Goal: Task Accomplishment & Management: Use online tool/utility

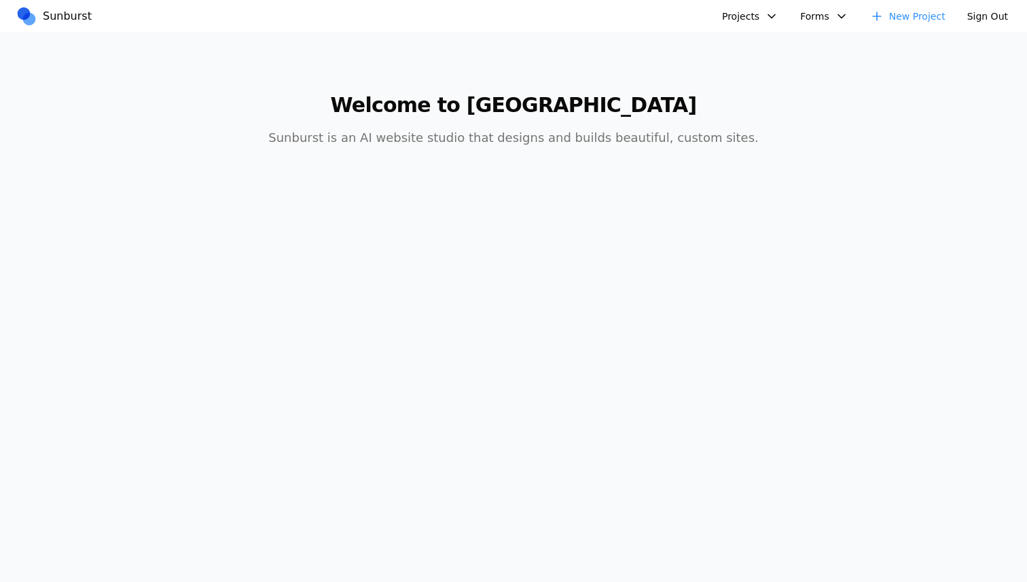
click at [752, 12] on button "Projects" at bounding box center [750, 16] width 73 height 22
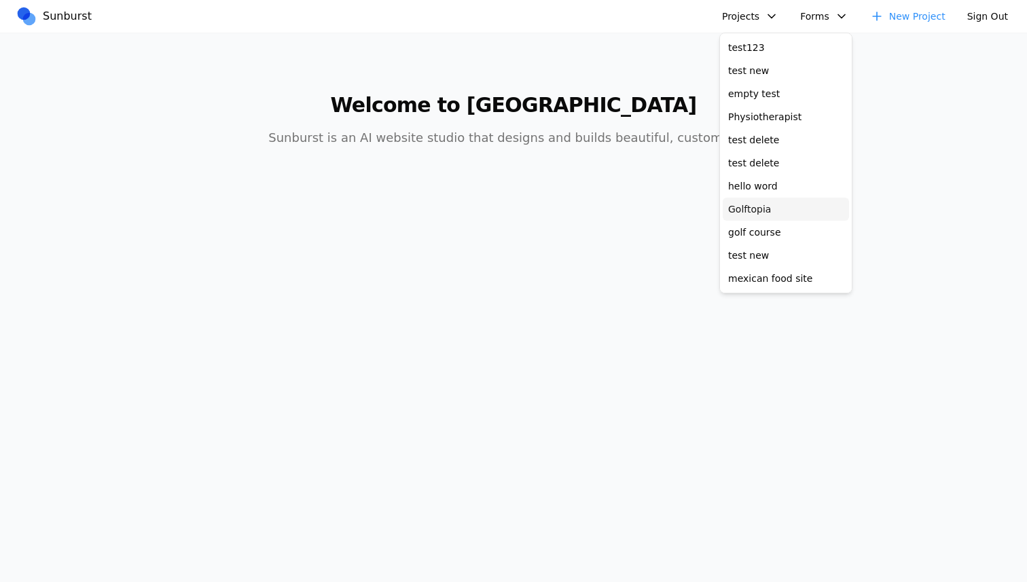
click at [760, 207] on link "Golftopia" at bounding box center [786, 209] width 126 height 23
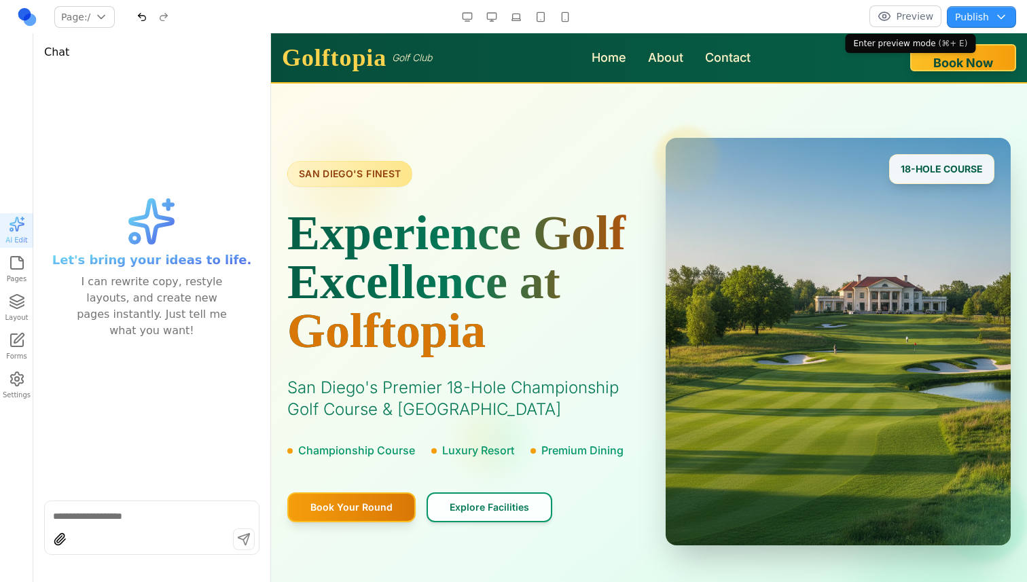
click at [896, 16] on button "Preview" at bounding box center [906, 16] width 73 height 22
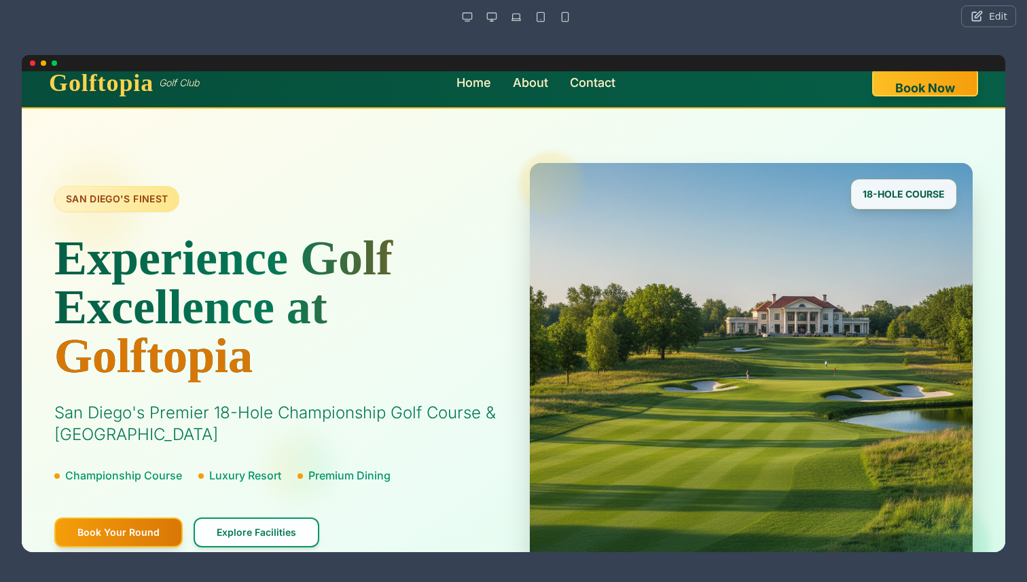
scroll to position [12, 0]
click at [495, 20] on button "button" at bounding box center [492, 17] width 22 height 22
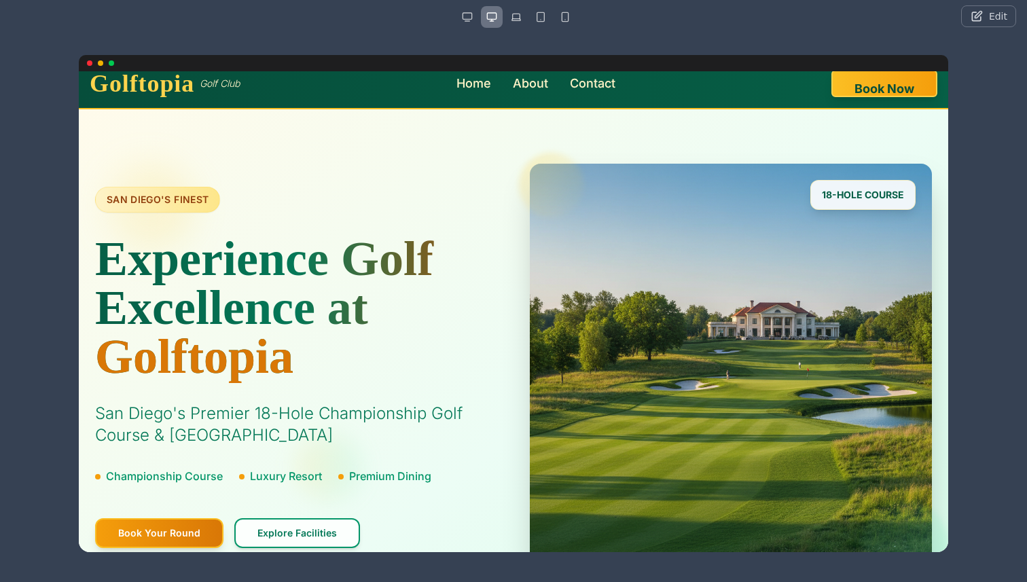
click at [514, 20] on button "button" at bounding box center [516, 17] width 22 height 22
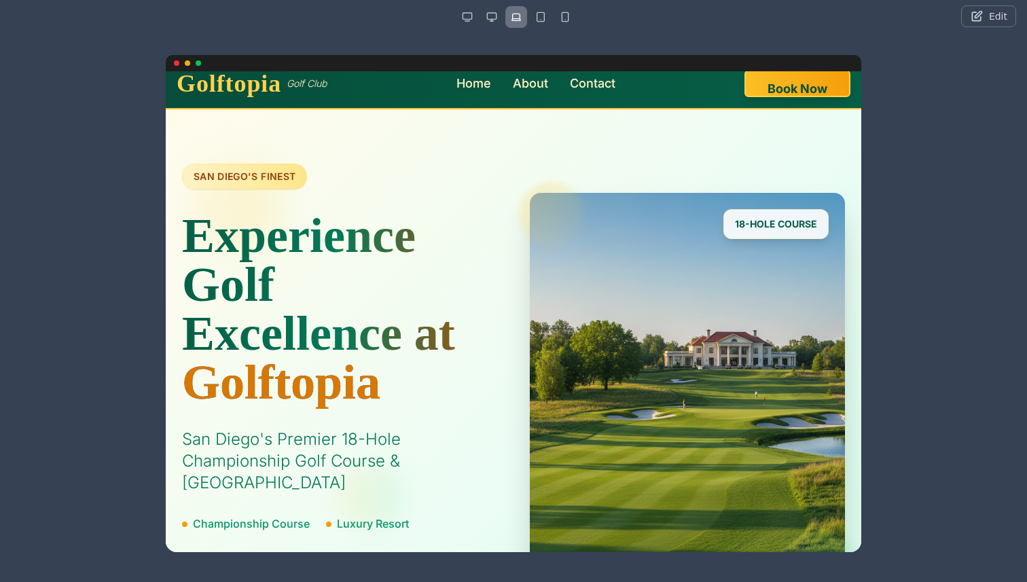
click at [176, 63] on div at bounding box center [176, 62] width 5 height 5
click at [193, 65] on div at bounding box center [514, 63] width 696 height 16
click at [206, 65] on div at bounding box center [514, 63] width 696 height 16
click at [200, 65] on div at bounding box center [514, 63] width 696 height 16
click at [184, 65] on div at bounding box center [514, 63] width 696 height 16
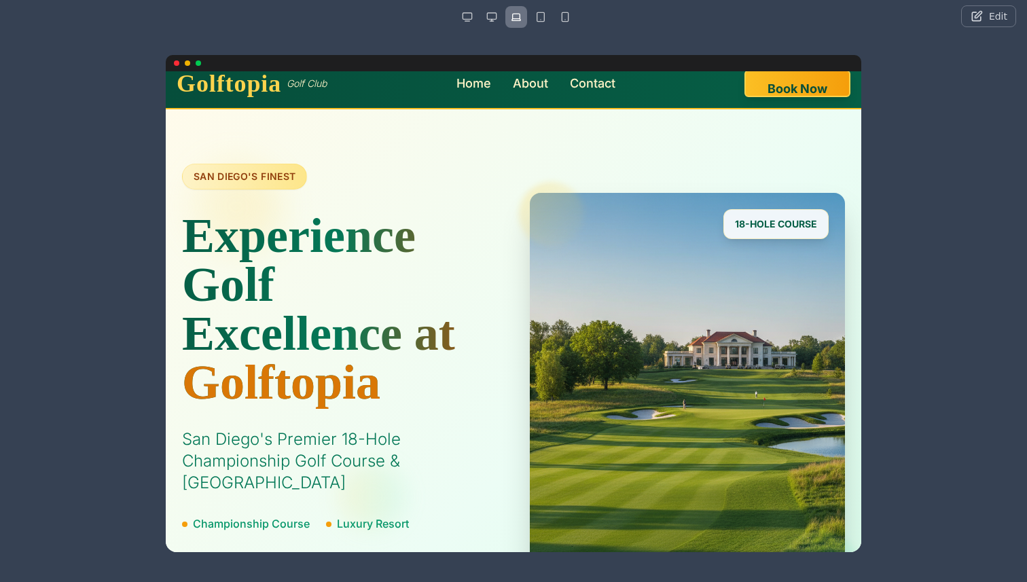
click at [176, 65] on div at bounding box center [176, 62] width 5 height 5
click at [544, 16] on button "button" at bounding box center [541, 17] width 22 height 22
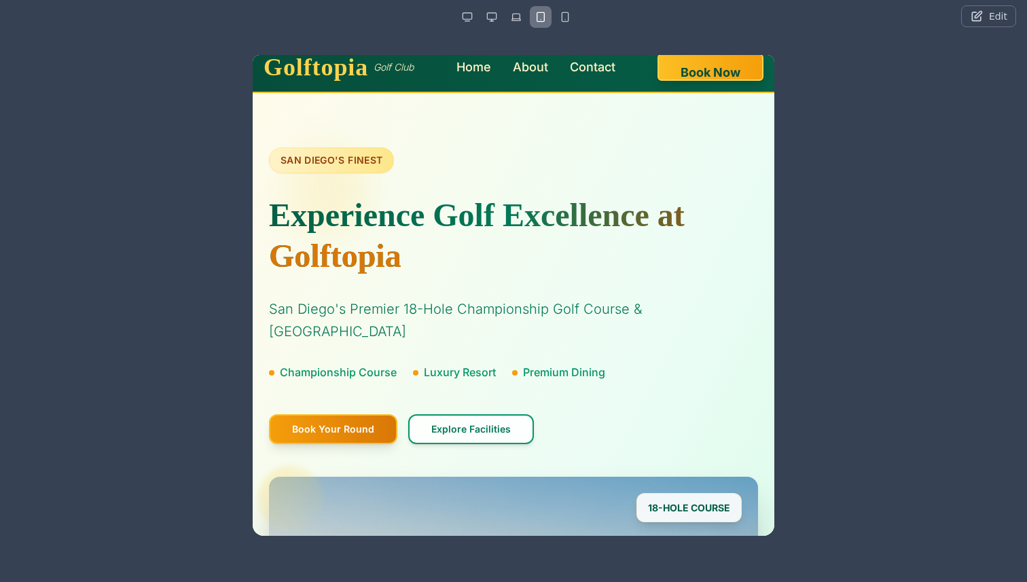
click at [571, 16] on button "button" at bounding box center [565, 17] width 22 height 22
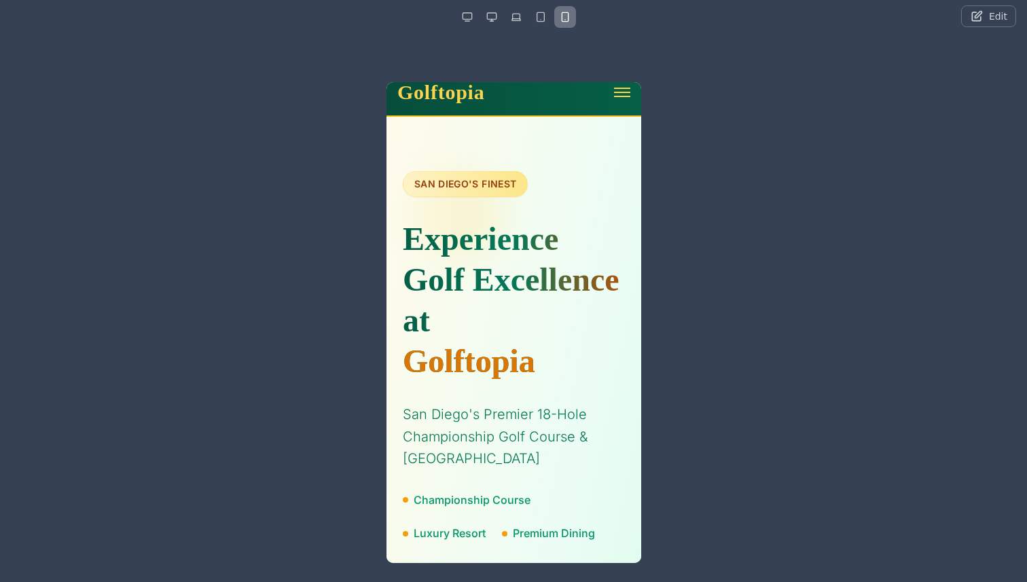
click at [552, 16] on div at bounding box center [517, 17] width 120 height 22
click at [533, 16] on button "button" at bounding box center [541, 17] width 22 height 22
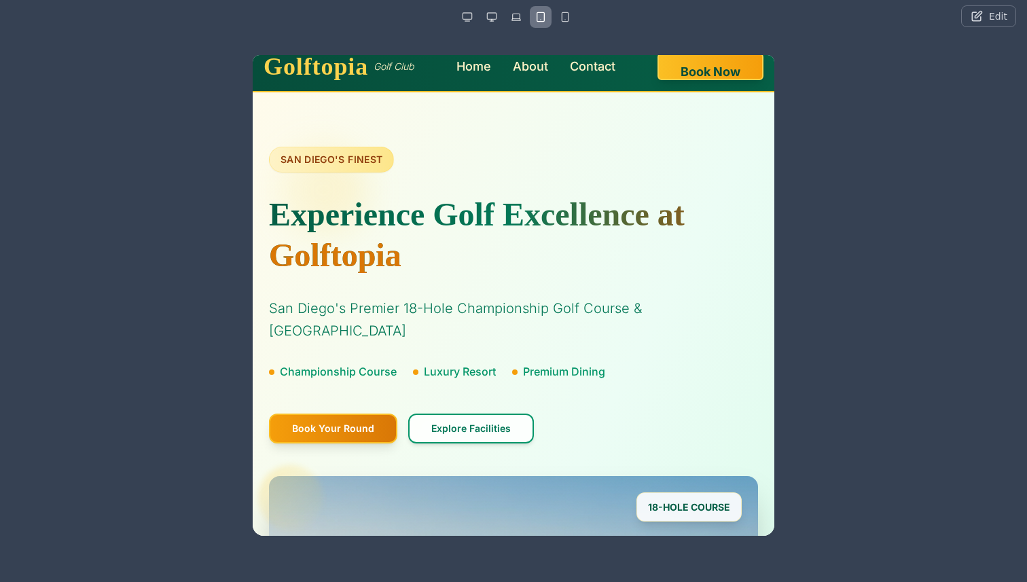
click at [518, 16] on button "button" at bounding box center [516, 17] width 22 height 22
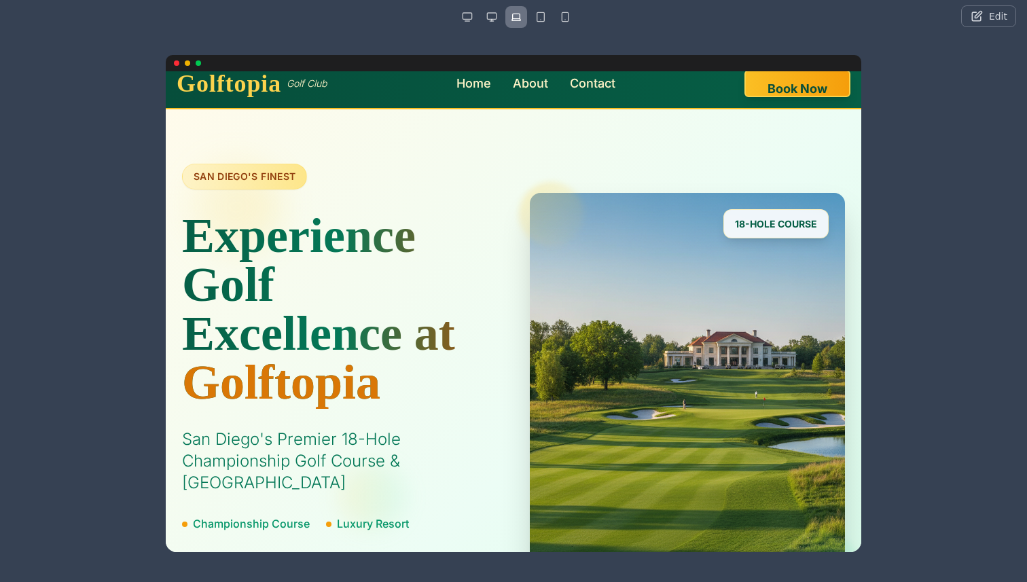
click at [499, 17] on button "button" at bounding box center [492, 17] width 22 height 22
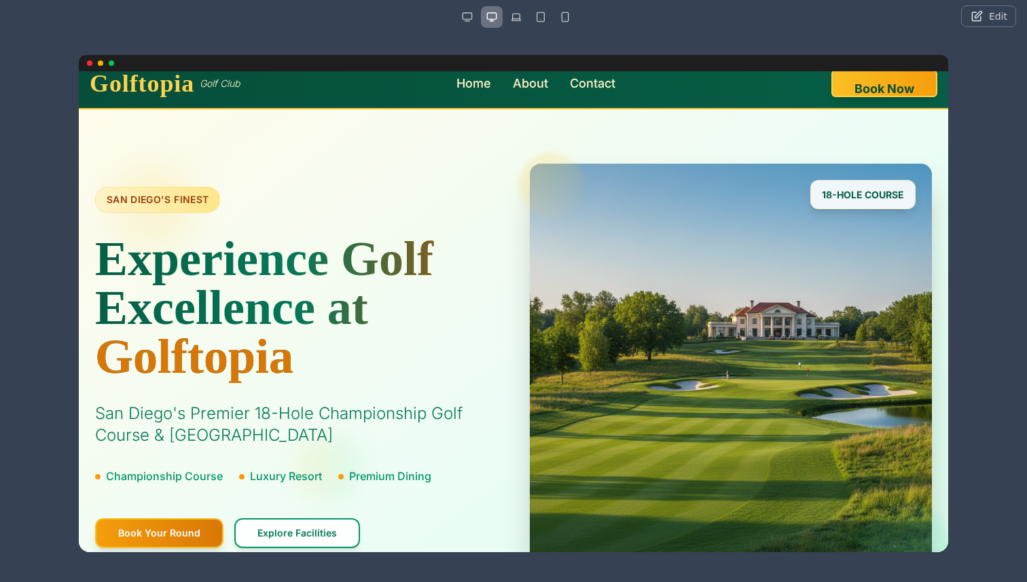
click at [479, 17] on div at bounding box center [517, 17] width 120 height 22
click at [473, 17] on button "button" at bounding box center [468, 17] width 22 height 22
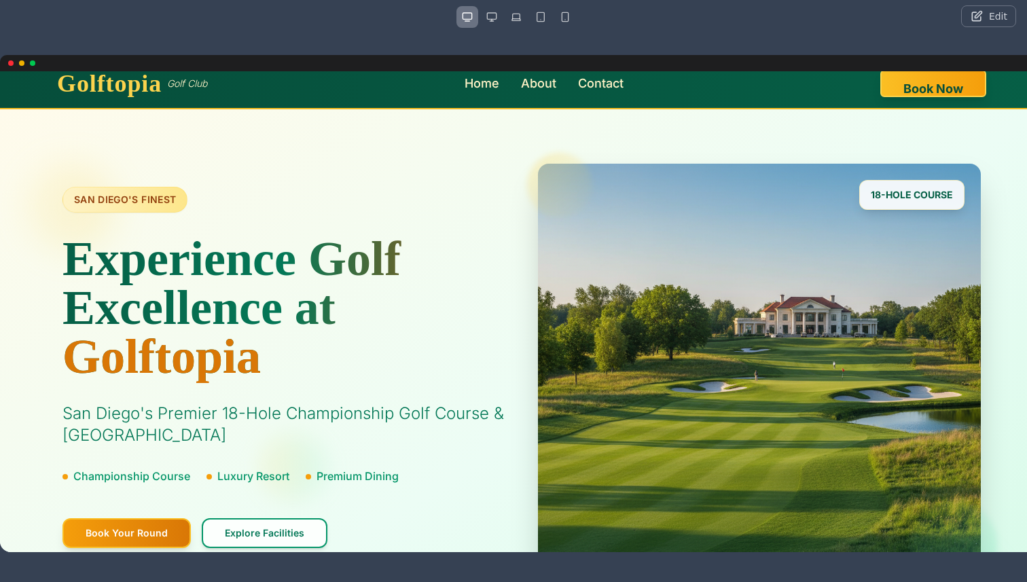
click at [485, 16] on button "button" at bounding box center [492, 17] width 22 height 22
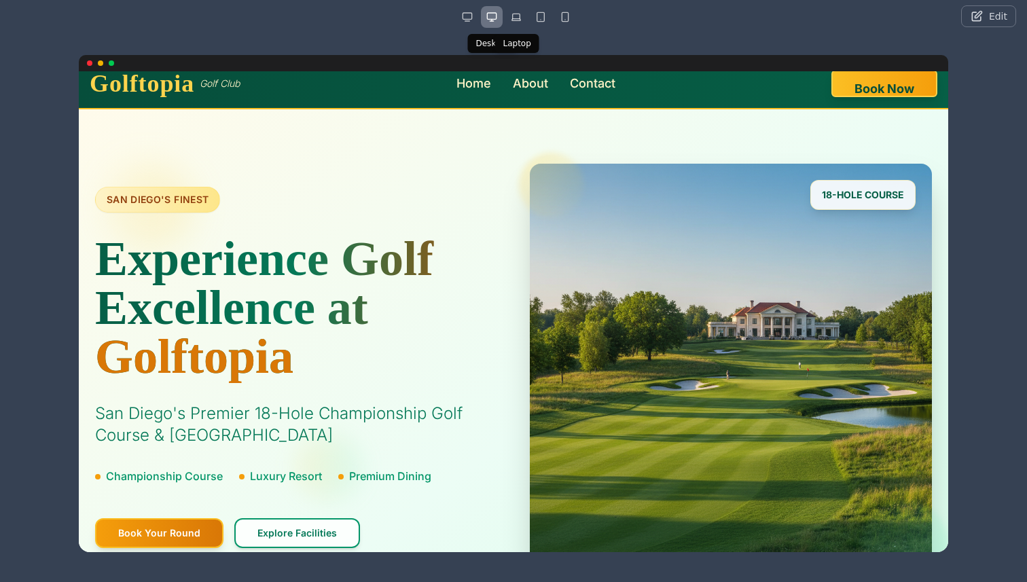
click at [513, 14] on button "button" at bounding box center [516, 17] width 22 height 22
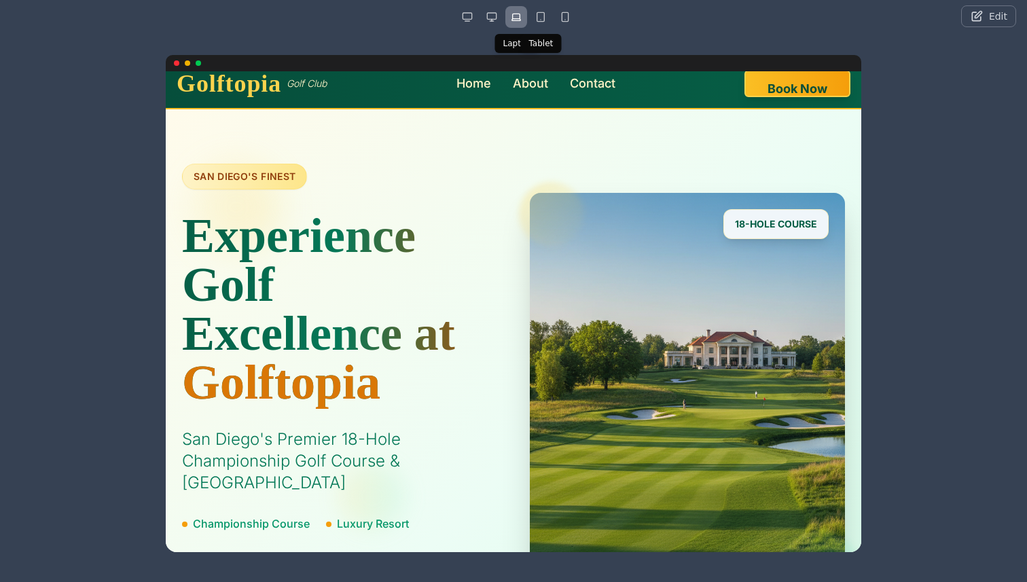
click at [537, 15] on button "button" at bounding box center [541, 17] width 22 height 22
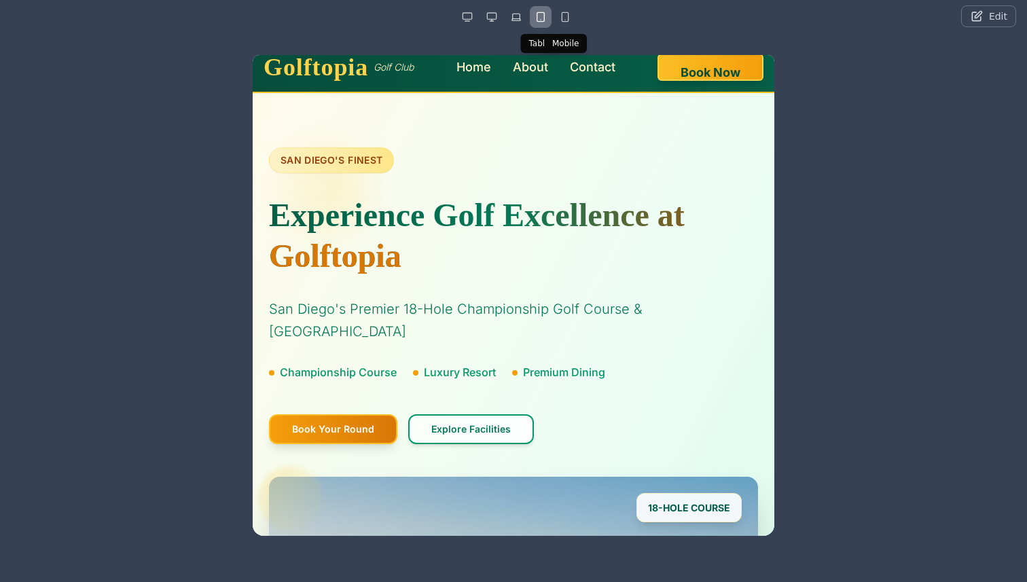
click at [558, 16] on button "button" at bounding box center [565, 17] width 22 height 22
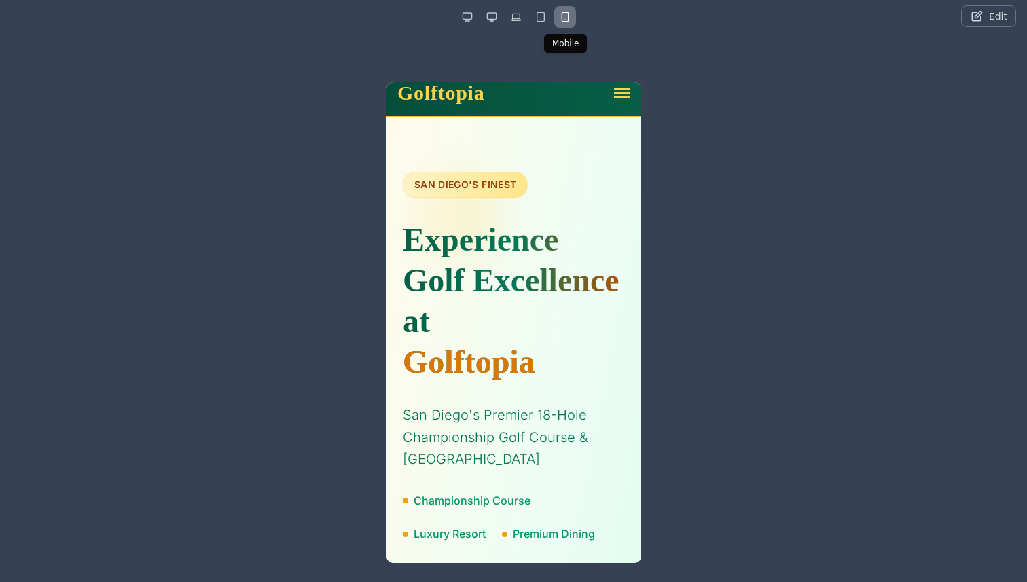
scroll to position [13, 0]
click at [474, 17] on button "button" at bounding box center [468, 17] width 22 height 22
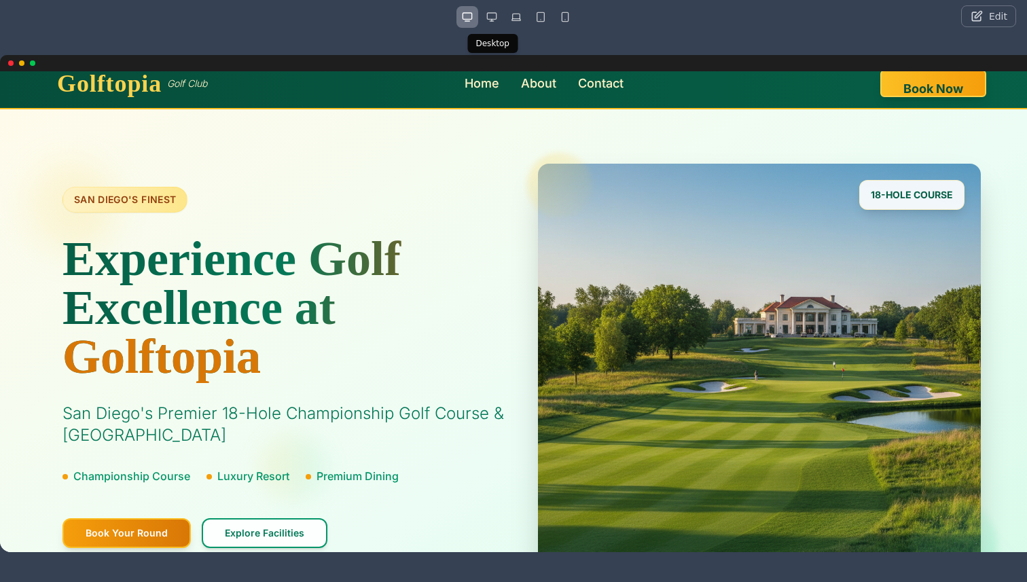
click at [486, 18] on button "button" at bounding box center [492, 17] width 22 height 22
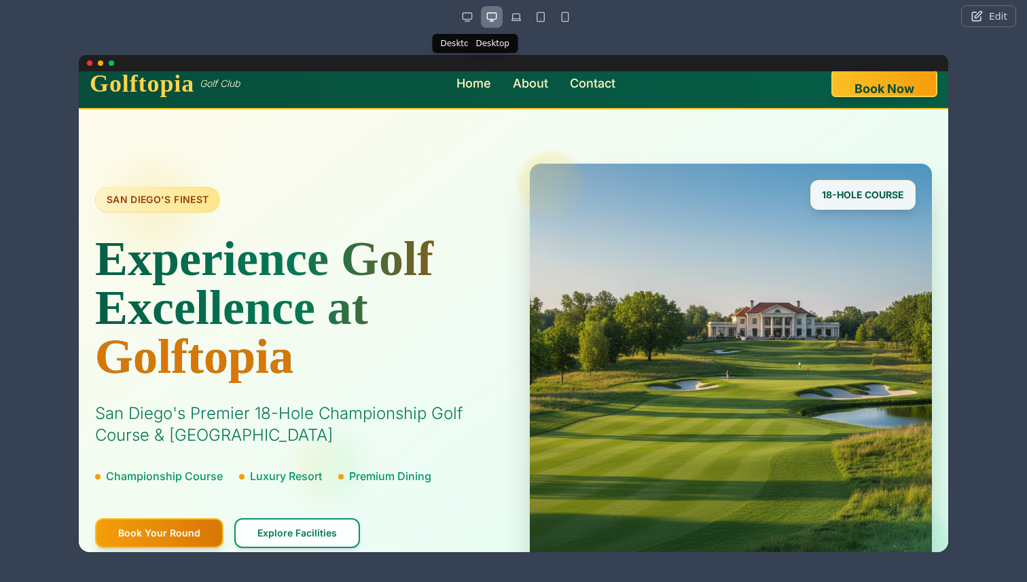
click at [476, 18] on button "button" at bounding box center [468, 17] width 22 height 22
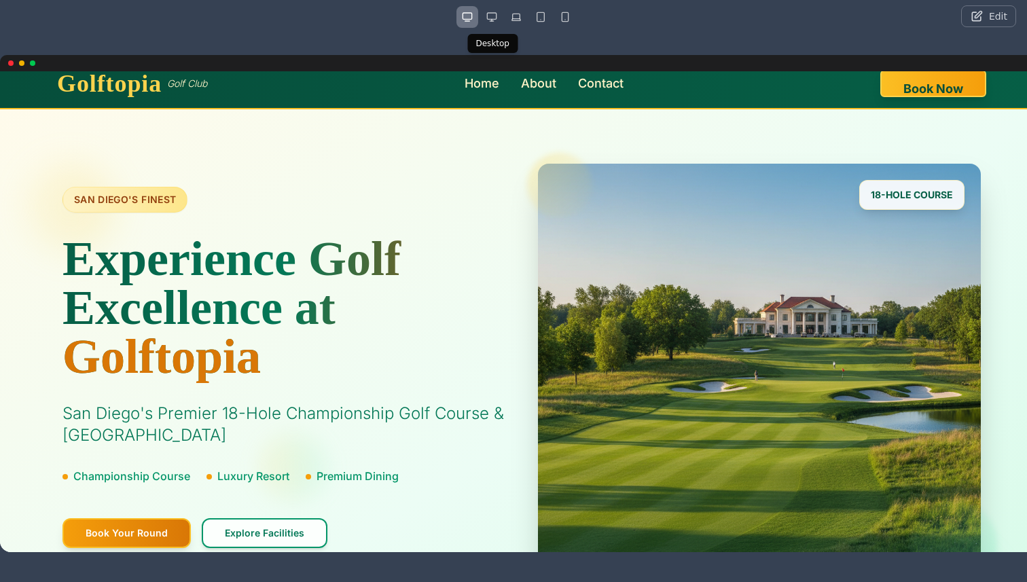
click at [484, 22] on button "button" at bounding box center [492, 17] width 22 height 22
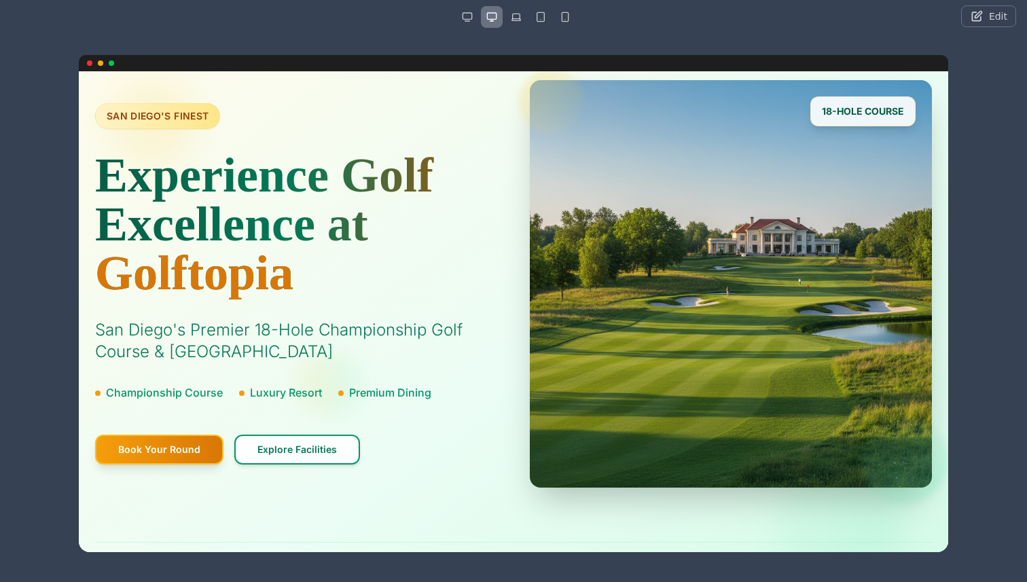
scroll to position [0, 0]
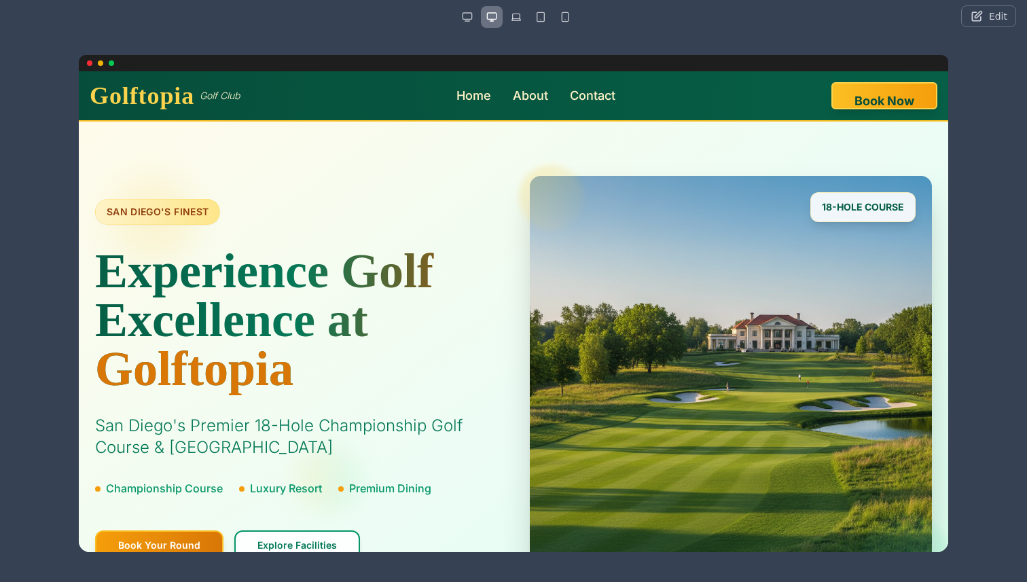
click at [466, 19] on button "button" at bounding box center [468, 17] width 22 height 22
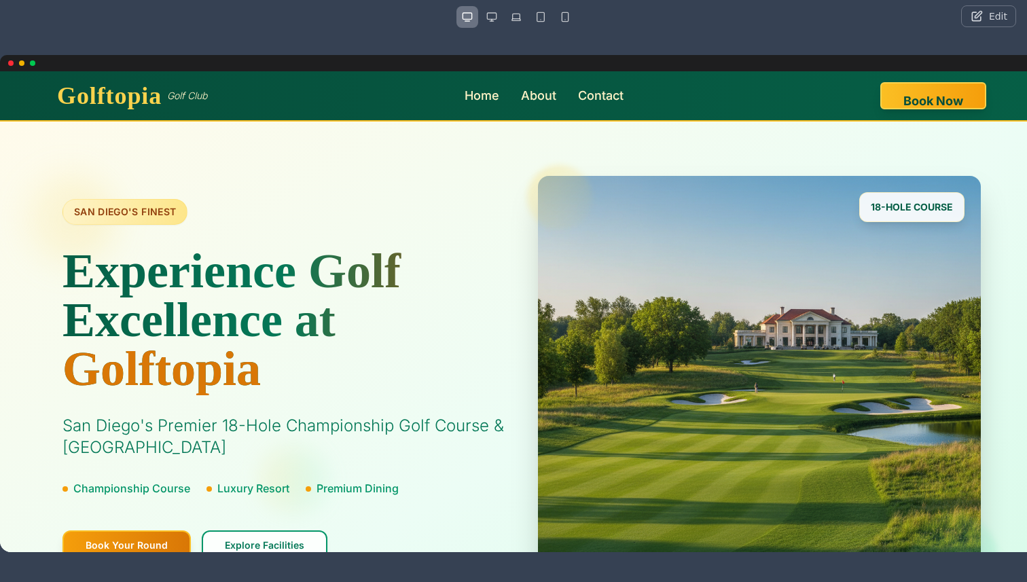
click at [488, 25] on button "button" at bounding box center [492, 17] width 22 height 22
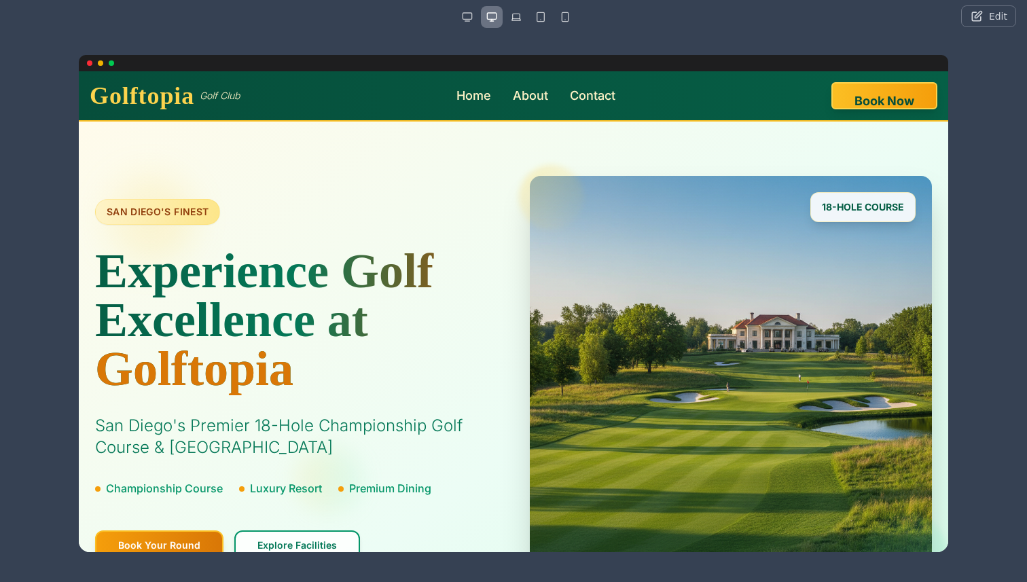
click at [346, 308] on h1 "Experience Golf Excellence at Golftopia" at bounding box center [296, 320] width 402 height 147
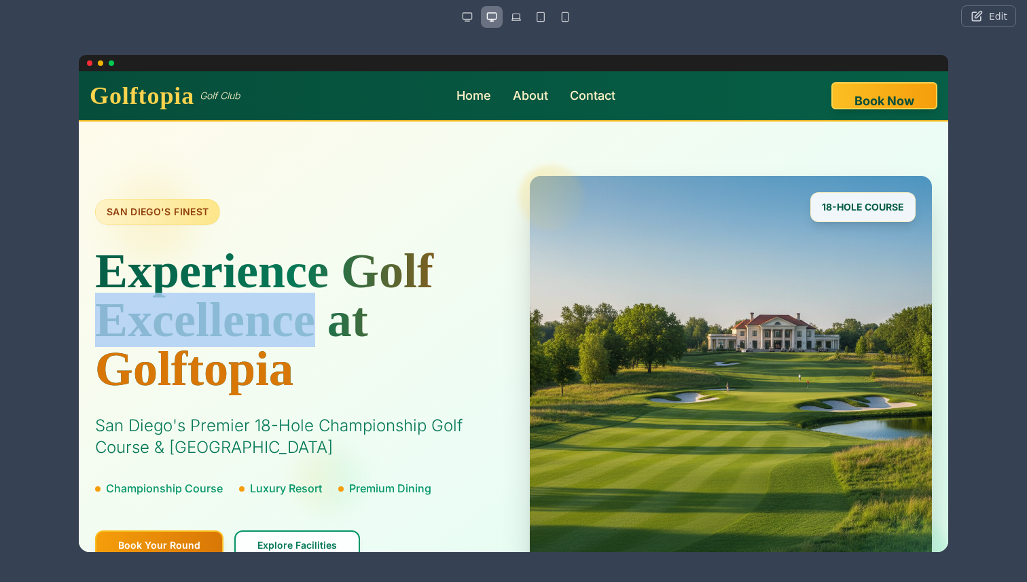
click at [346, 308] on h1 "Experience Golf Excellence at Golftopia" at bounding box center [296, 320] width 402 height 147
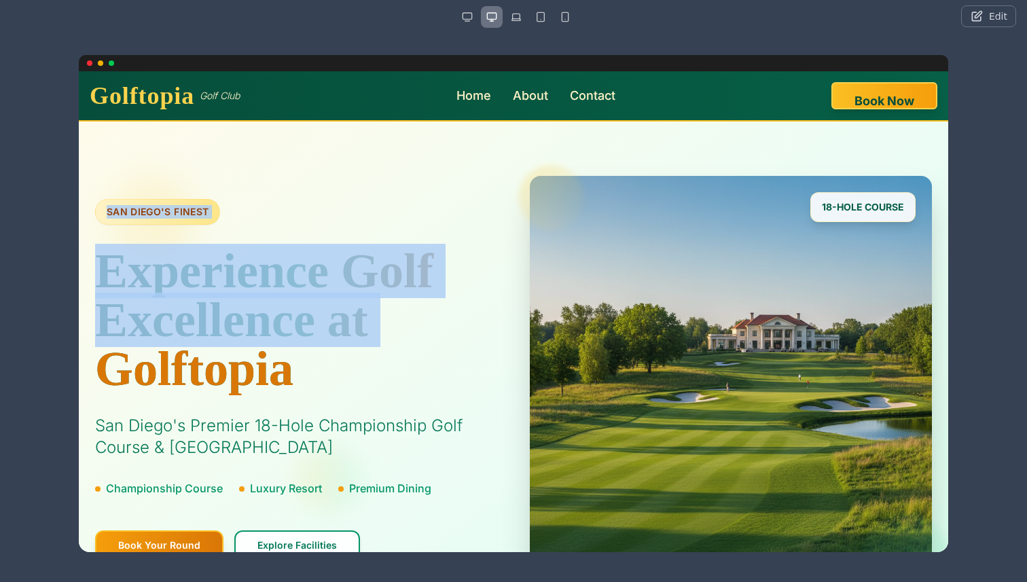
drag, startPoint x: 346, startPoint y: 308, endPoint x: 393, endPoint y: 192, distance: 124.6
click at [393, 192] on div "SAN DIEGO'S FINEST Experience Golf Excellence at Golftopia San Diego's Premier …" at bounding box center [513, 380] width 837 height 408
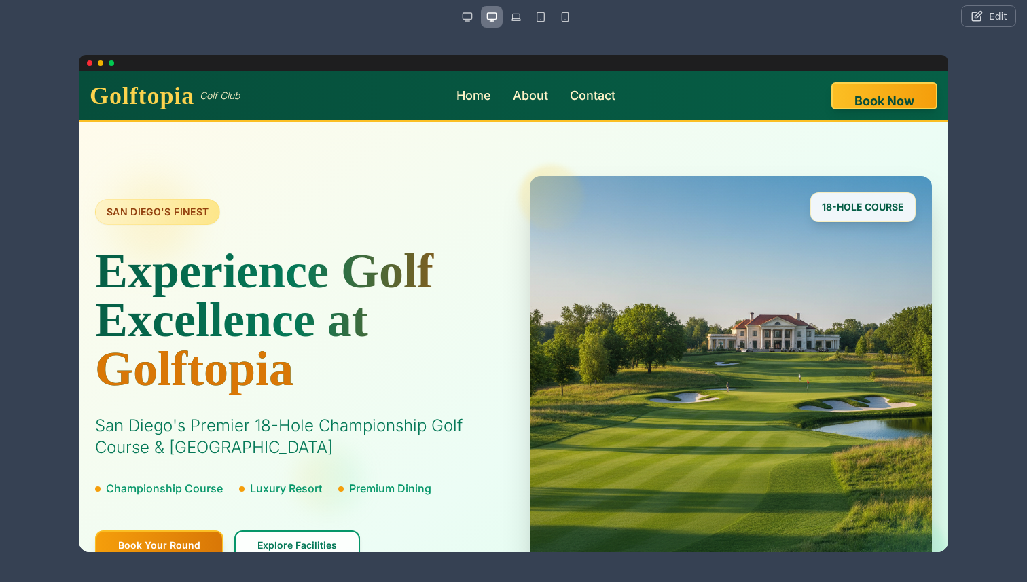
click at [393, 192] on div "SAN DIEGO'S FINEST Experience Golf Excellence at Golftopia San Diego's Premier …" at bounding box center [513, 380] width 837 height 408
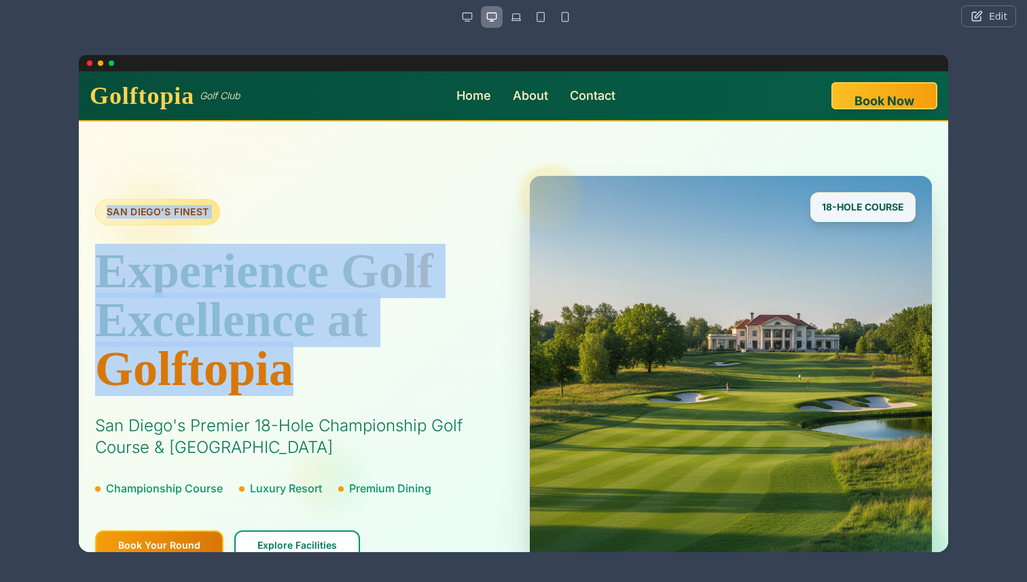
drag, startPoint x: 369, startPoint y: 147, endPoint x: 414, endPoint y: 380, distance: 238.0
click at [414, 381] on div "SAN DIEGO'S FINEST Experience Golf Excellence at Golftopia San Diego's Premier …" at bounding box center [514, 448] width 870 height 652
click at [414, 380] on span "Golftopia" at bounding box center [296, 368] width 402 height 49
drag, startPoint x: 414, startPoint y: 380, endPoint x: 338, endPoint y: 156, distance: 236.8
click at [338, 156] on div "SAN DIEGO'S FINEST Experience Golf Excellence at Golftopia San Diego's Premier …" at bounding box center [514, 448] width 870 height 652
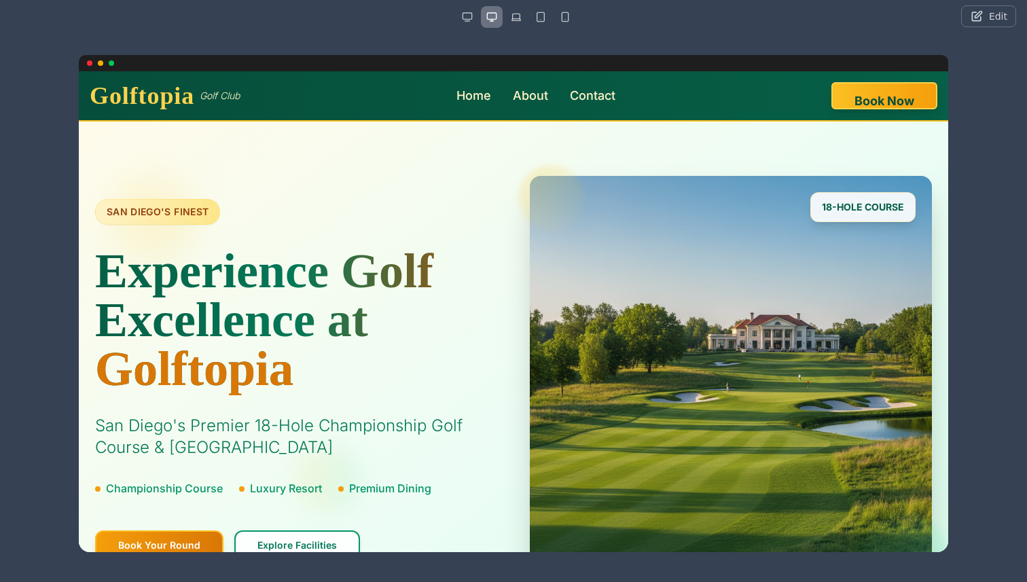
click at [338, 156] on div "SAN DIEGO'S FINEST Experience Golf Excellence at Golftopia San Diego's Premier …" at bounding box center [514, 448] width 870 height 652
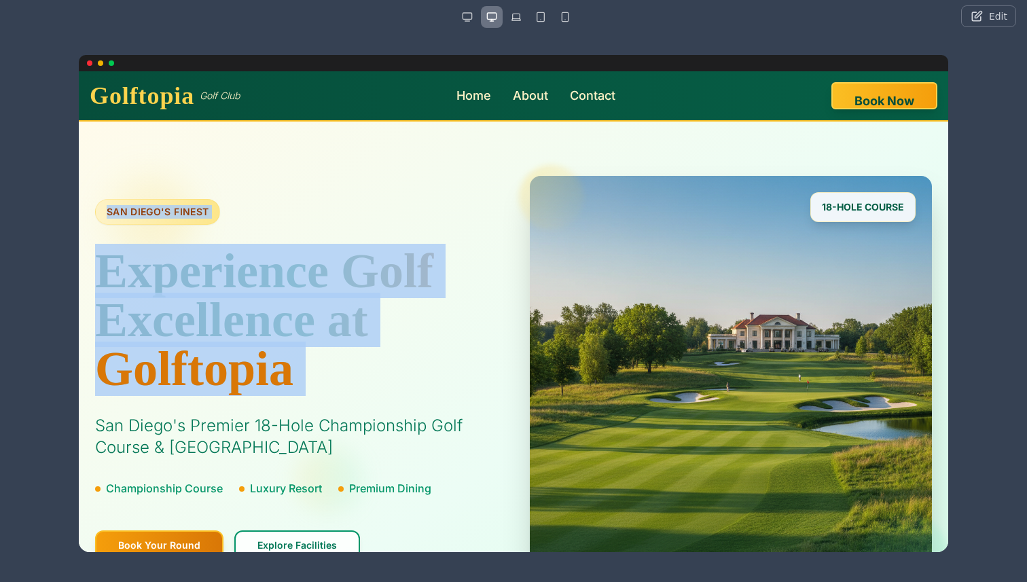
drag, startPoint x: 338, startPoint y: 156, endPoint x: 378, endPoint y: 352, distance: 199.7
click at [378, 353] on div "SAN DIEGO'S FINEST Experience Golf Excellence at Golftopia San Diego's Premier …" at bounding box center [514, 448] width 870 height 652
click at [378, 313] on h1 "Experience Golf Excellence at Golftopia" at bounding box center [296, 320] width 402 height 147
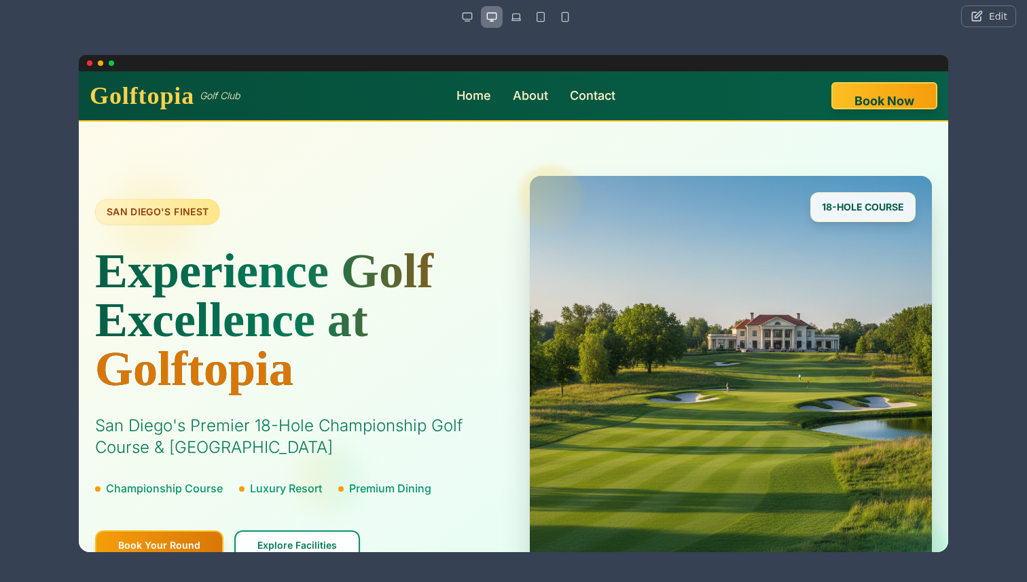
click at [997, 25] on button "Edit" at bounding box center [988, 16] width 55 height 22
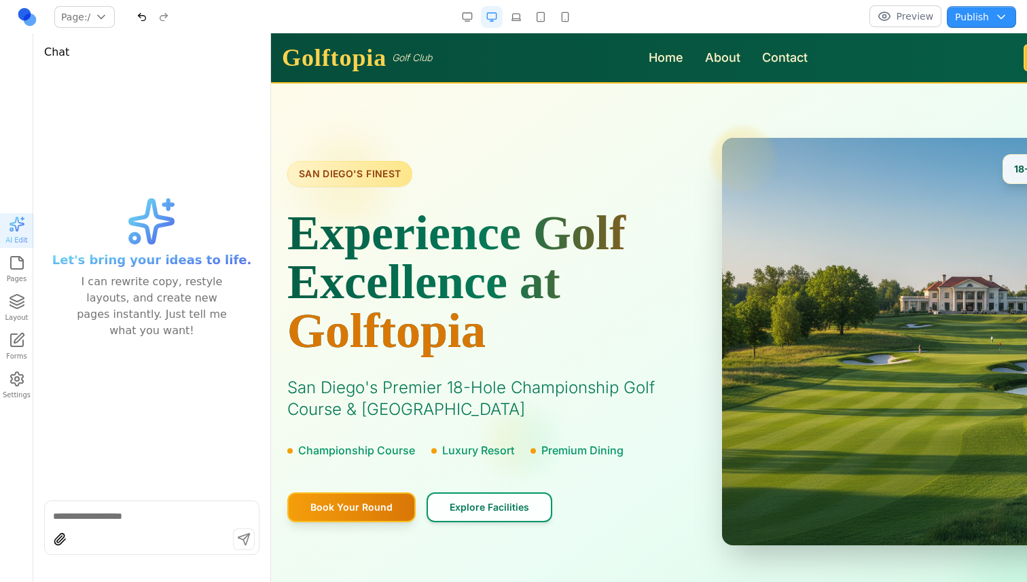
click at [982, 24] on button "Publish" at bounding box center [981, 17] width 69 height 22
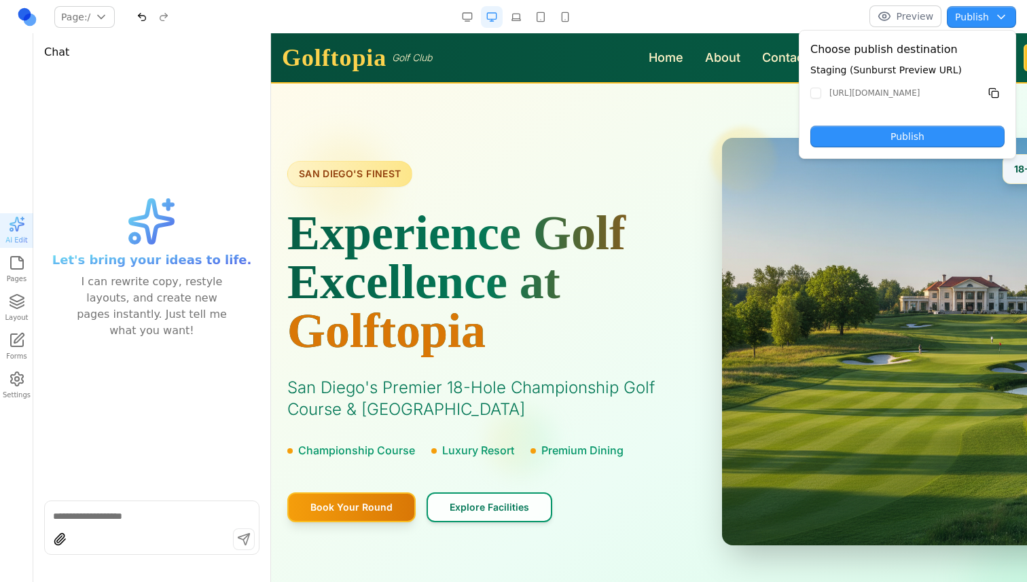
click at [979, 20] on button "Publish" at bounding box center [981, 17] width 69 height 22
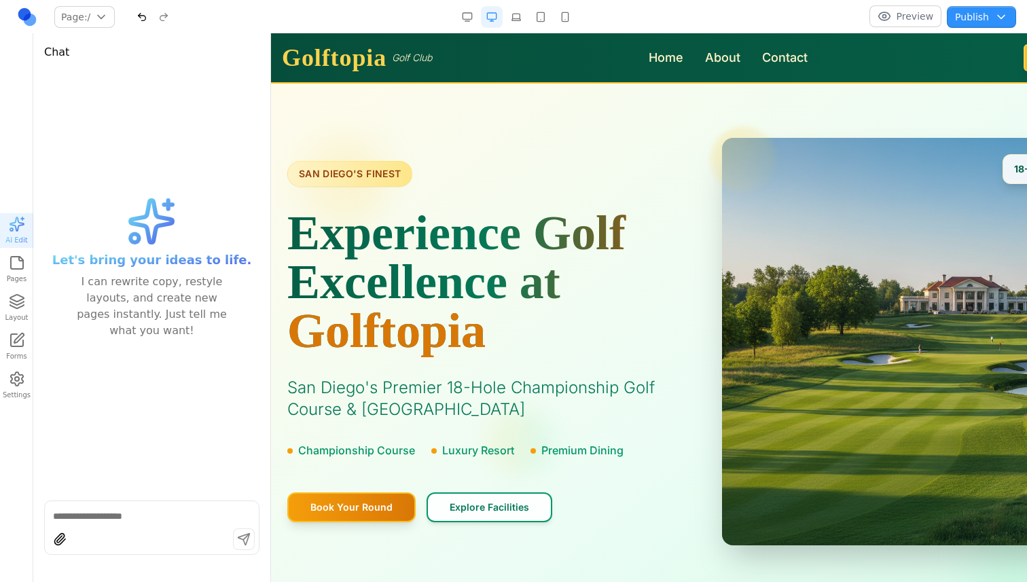
click at [905, 18] on button "Preview" at bounding box center [906, 16] width 73 height 22
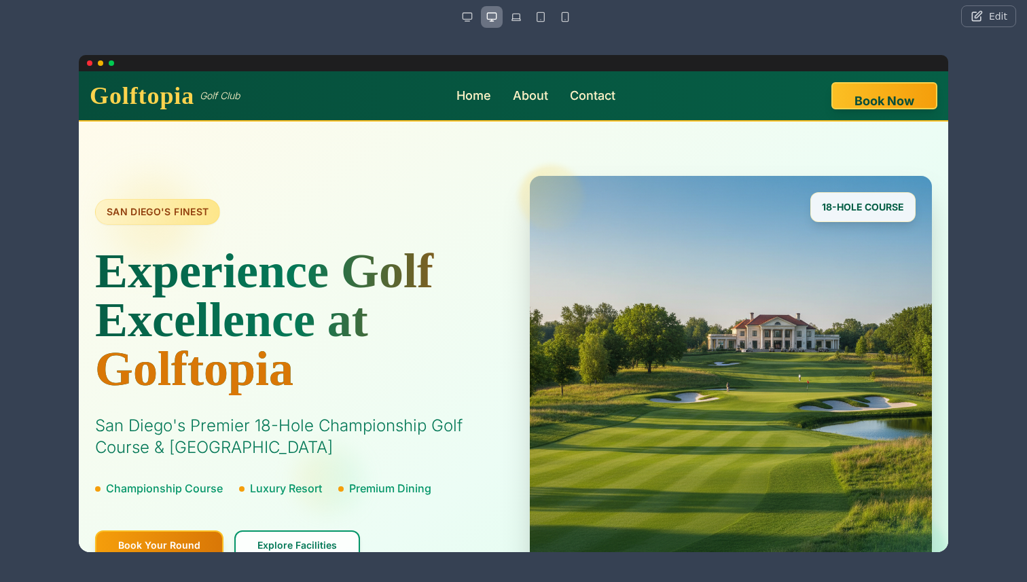
click at [982, 18] on button "Edit" at bounding box center [988, 16] width 55 height 22
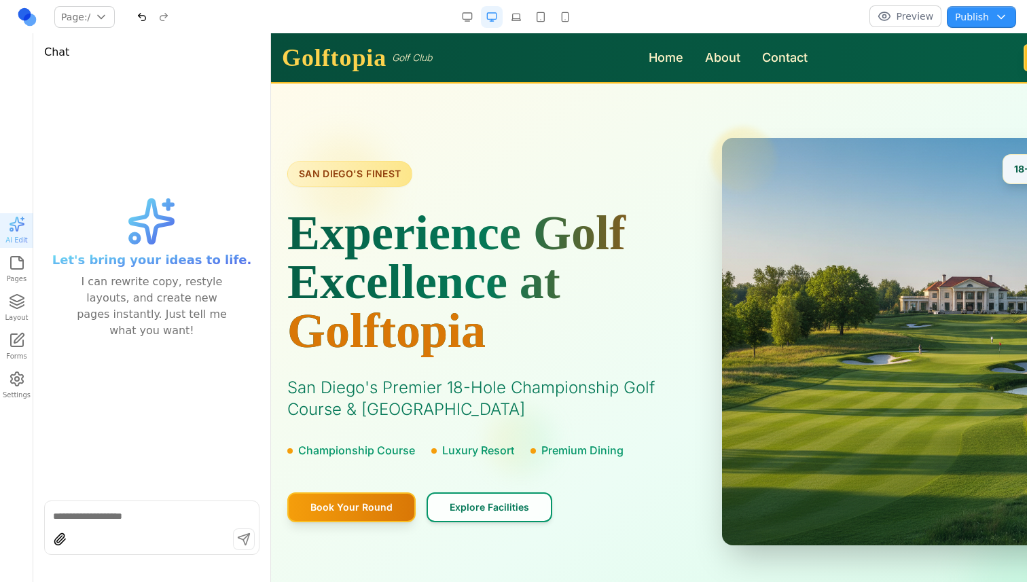
click at [933, 10] on button "Preview" at bounding box center [906, 16] width 73 height 22
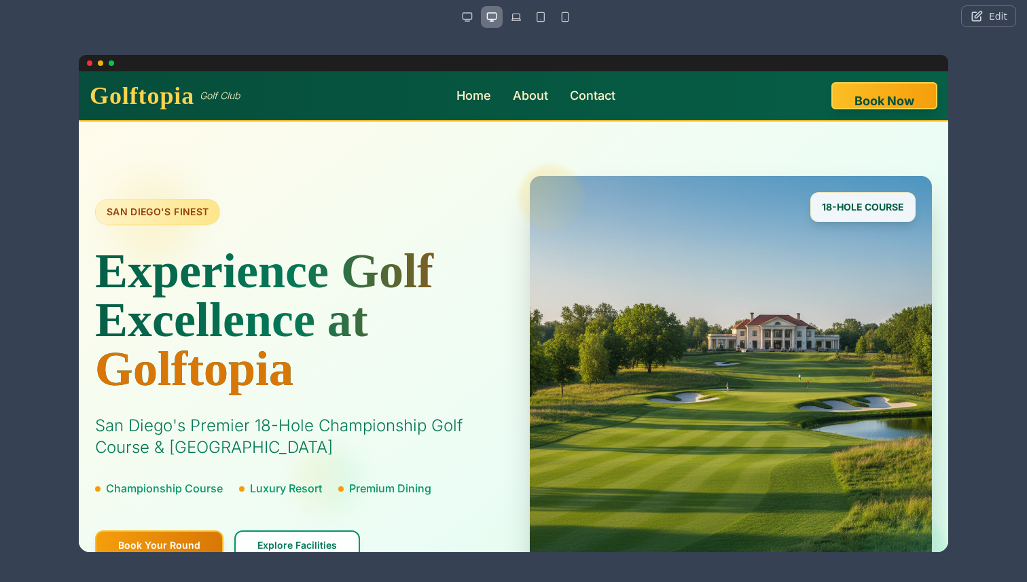
click at [983, 36] on div at bounding box center [513, 293] width 1027 height 521
click at [982, 3] on nav "Edit" at bounding box center [513, 16] width 1027 height 33
click at [982, 12] on button "Edit" at bounding box center [988, 16] width 55 height 22
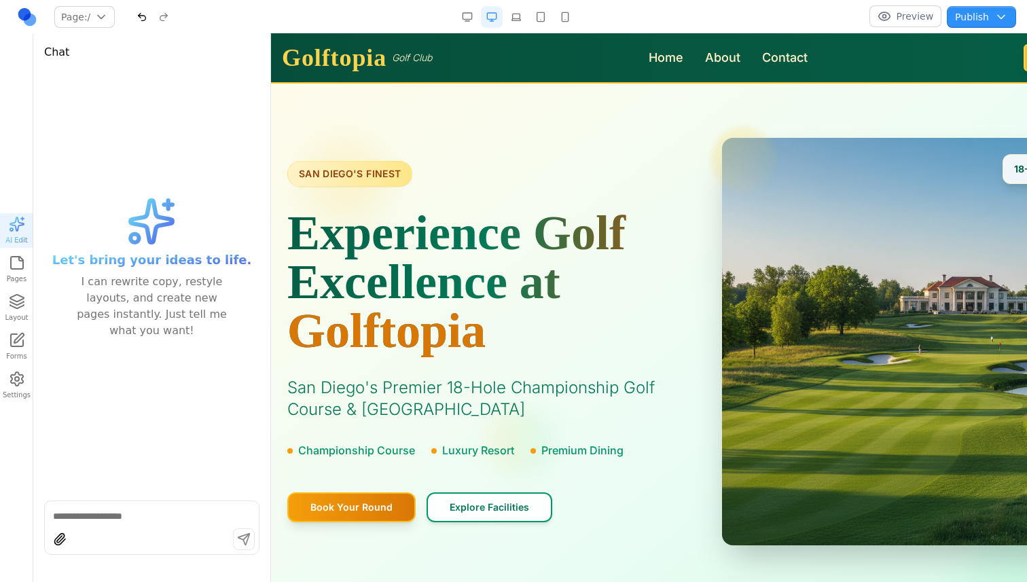
click at [888, 12] on button "Preview" at bounding box center [906, 16] width 73 height 22
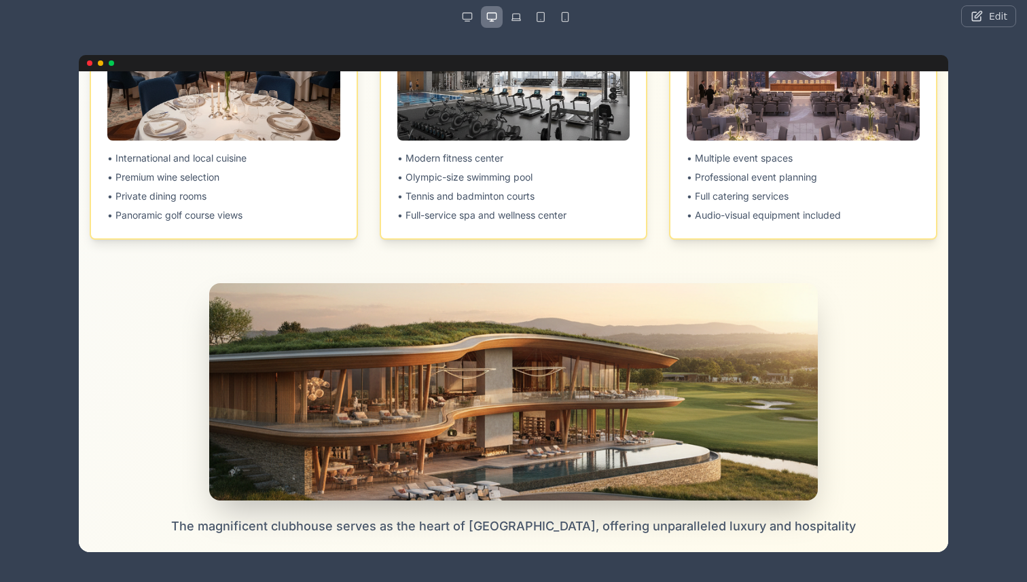
scroll to position [925, 0]
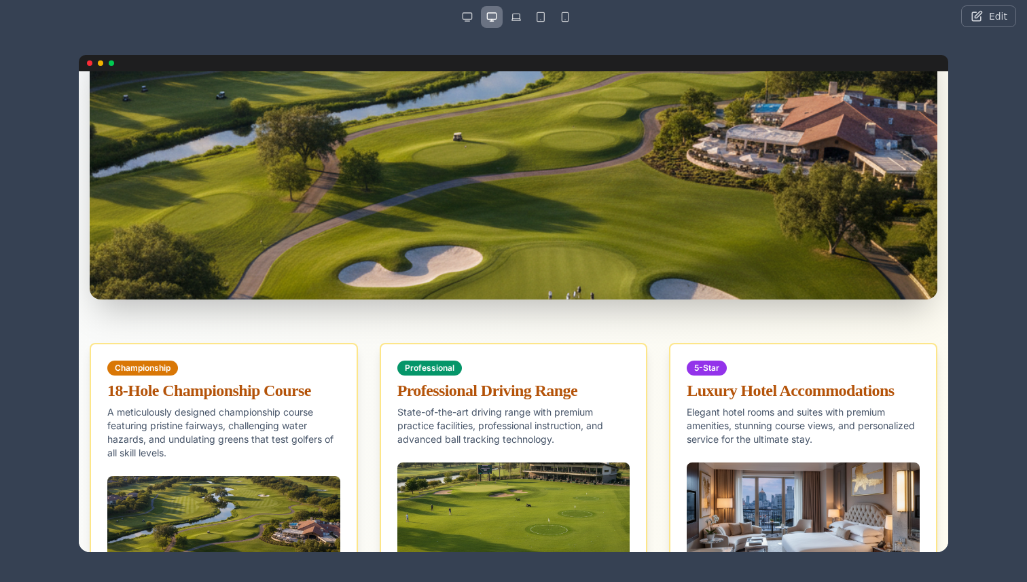
click at [971, 3] on nav "Edit" at bounding box center [513, 16] width 1027 height 33
click at [971, 5] on button "Edit" at bounding box center [988, 16] width 55 height 22
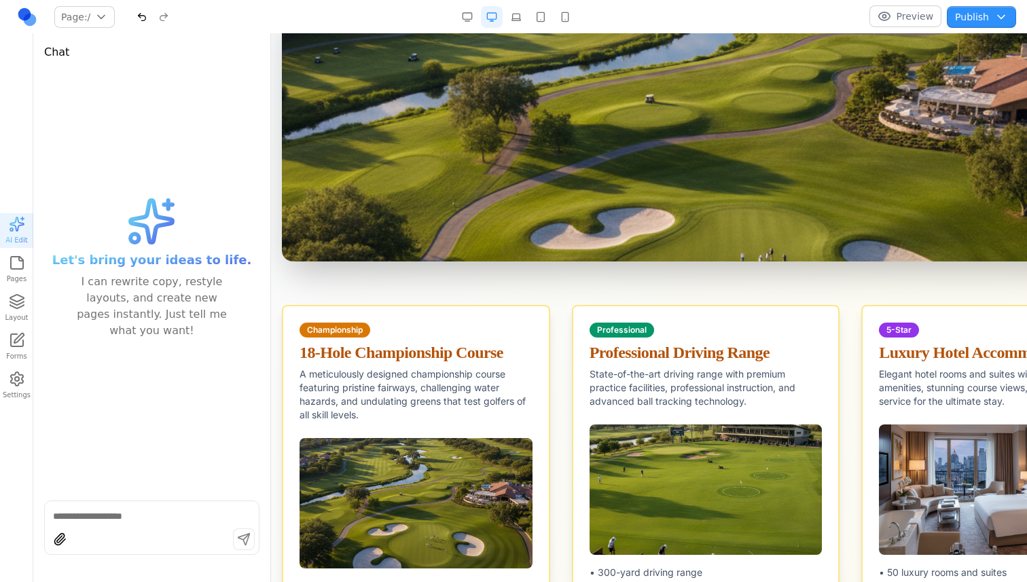
click at [926, 20] on button "Preview" at bounding box center [906, 16] width 73 height 22
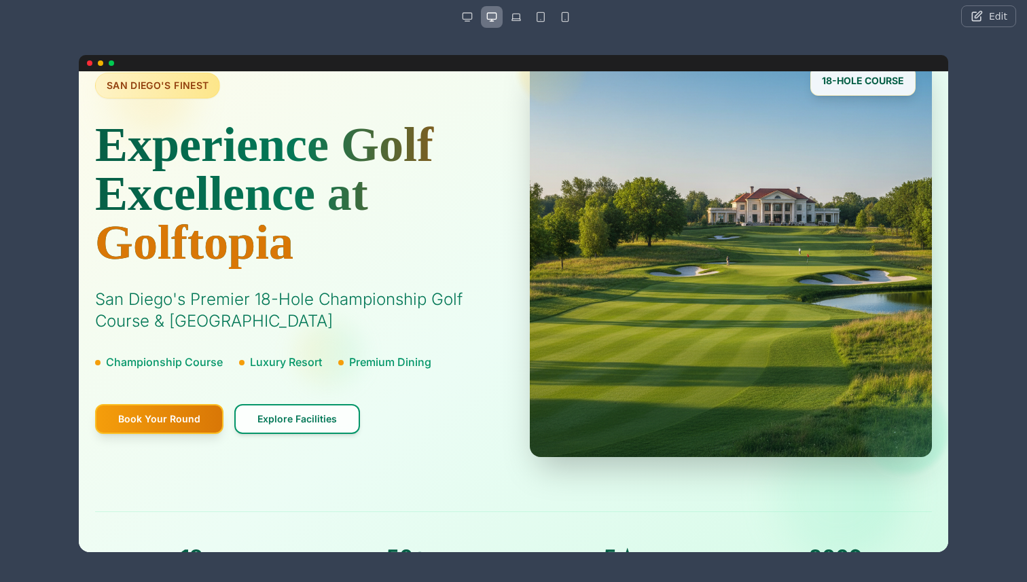
scroll to position [0, 0]
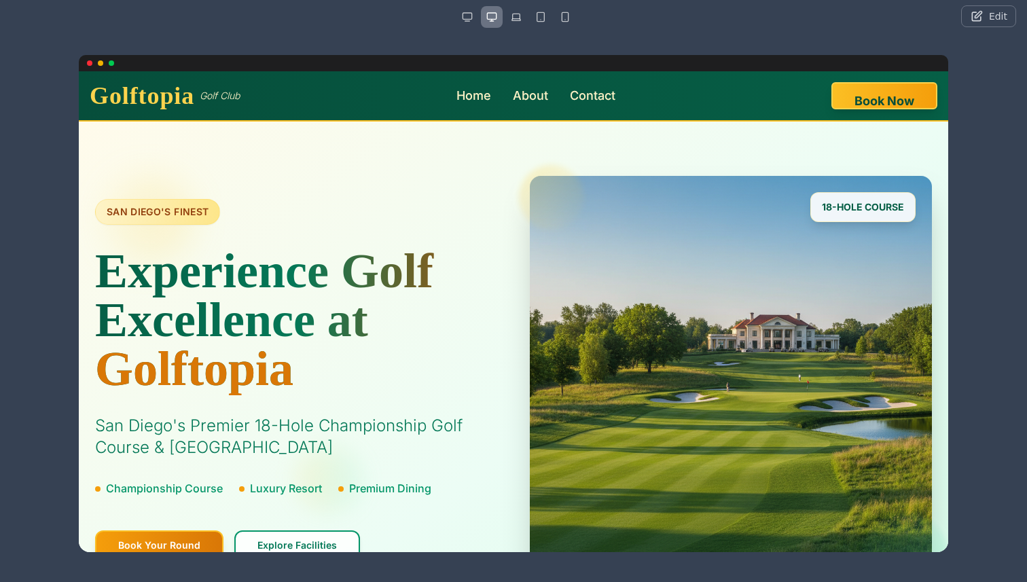
click at [518, 15] on button "button" at bounding box center [516, 17] width 22 height 22
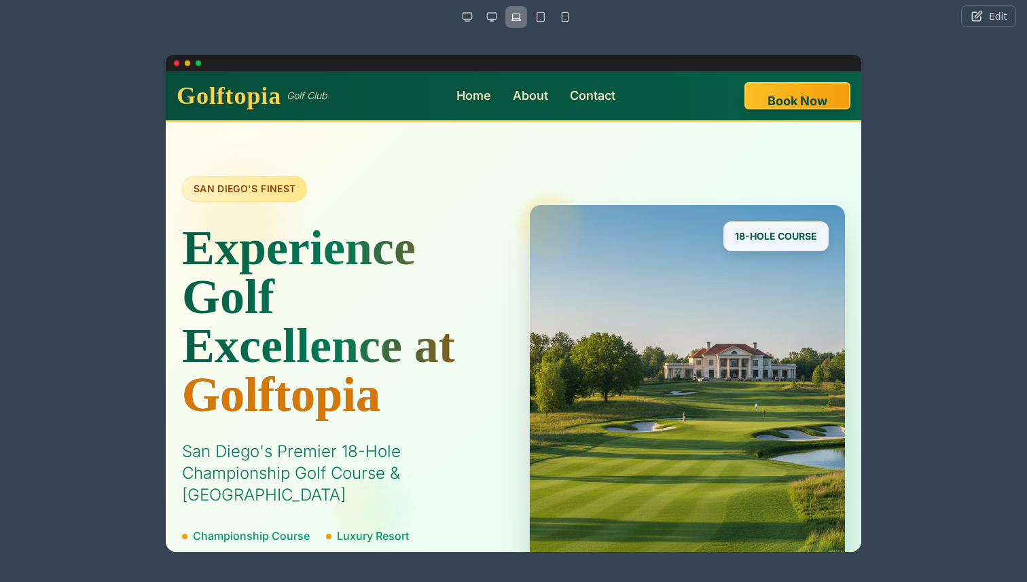
click at [540, 5] on nav "Edit" at bounding box center [513, 16] width 1027 height 33
click at [540, 16] on button "button" at bounding box center [541, 17] width 22 height 22
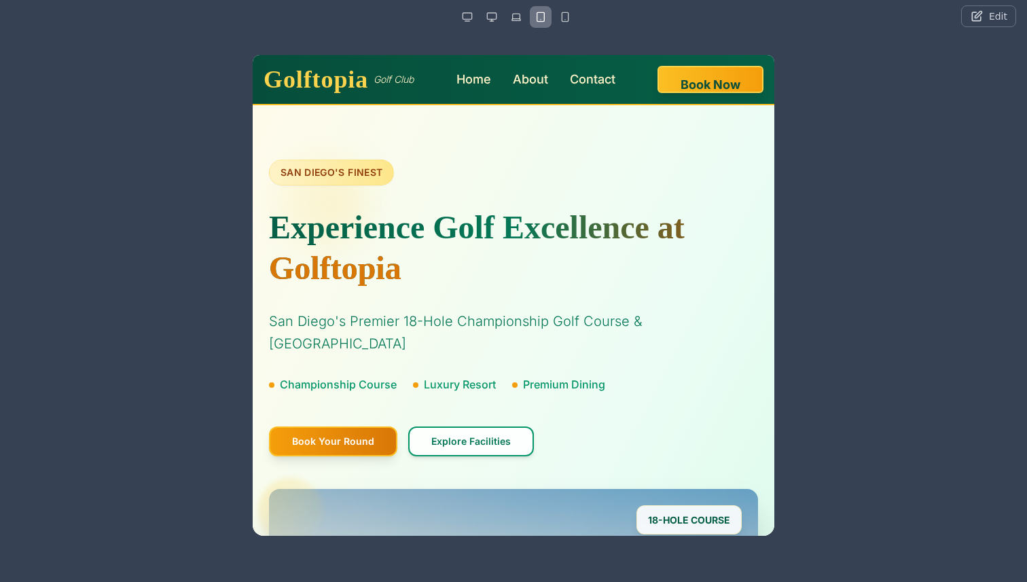
click at [560, 9] on button "button" at bounding box center [565, 17] width 22 height 22
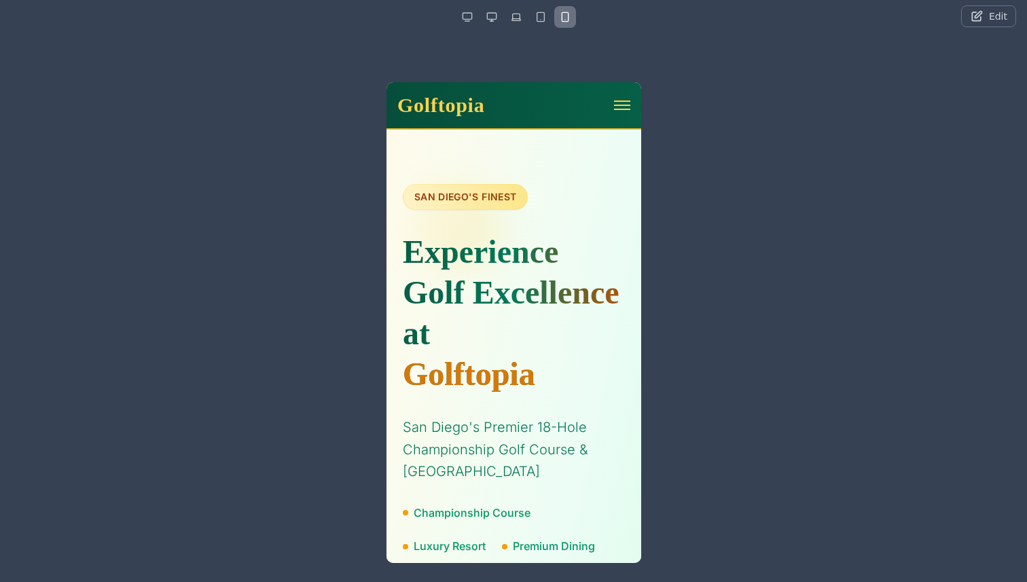
click at [545, 10] on button "button" at bounding box center [541, 17] width 22 height 22
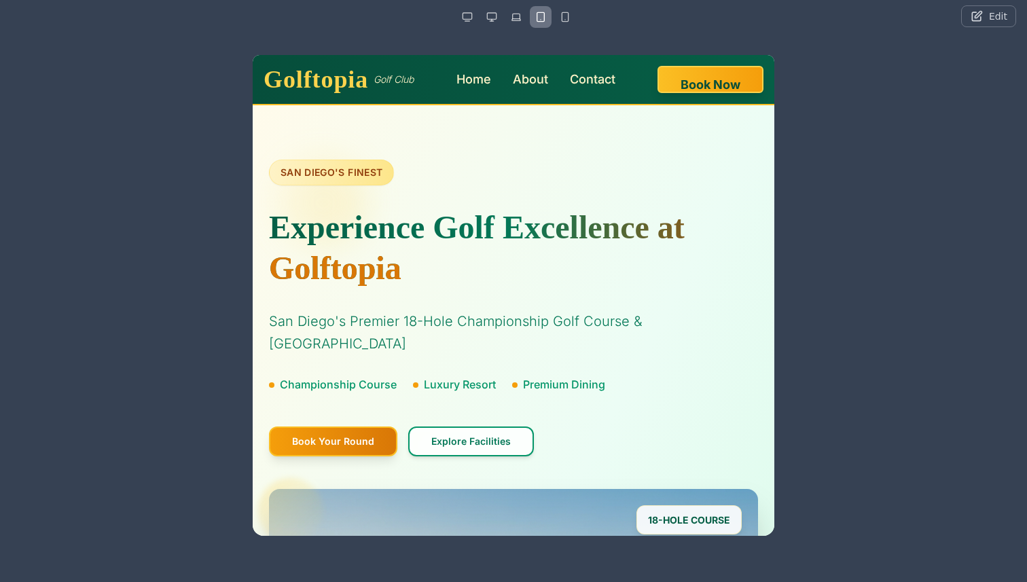
click at [524, 10] on button "button" at bounding box center [516, 17] width 22 height 22
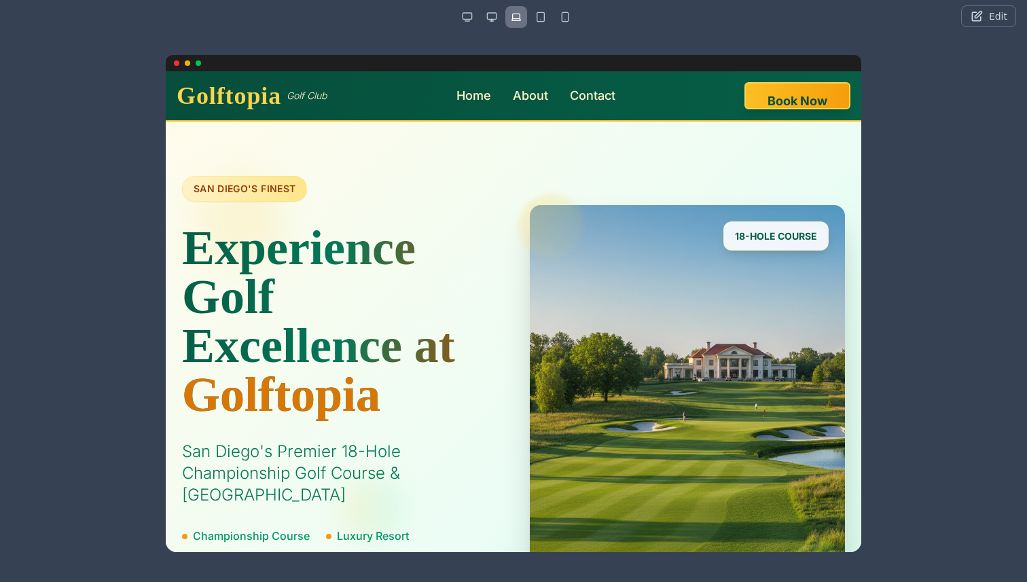
click at [506, 16] on button "button" at bounding box center [516, 17] width 22 height 22
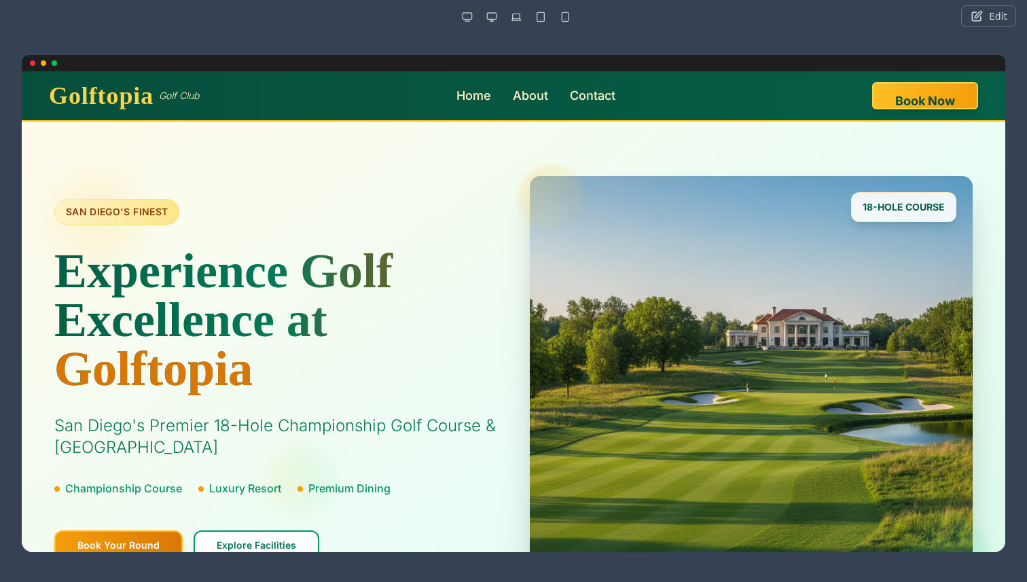
click at [505, 75] on div "Golftopia Golf Club Home About Contact Book Now Home About Contact Book Now" at bounding box center [513, 95] width 951 height 49
click at [972, 7] on button "Edit" at bounding box center [988, 16] width 55 height 22
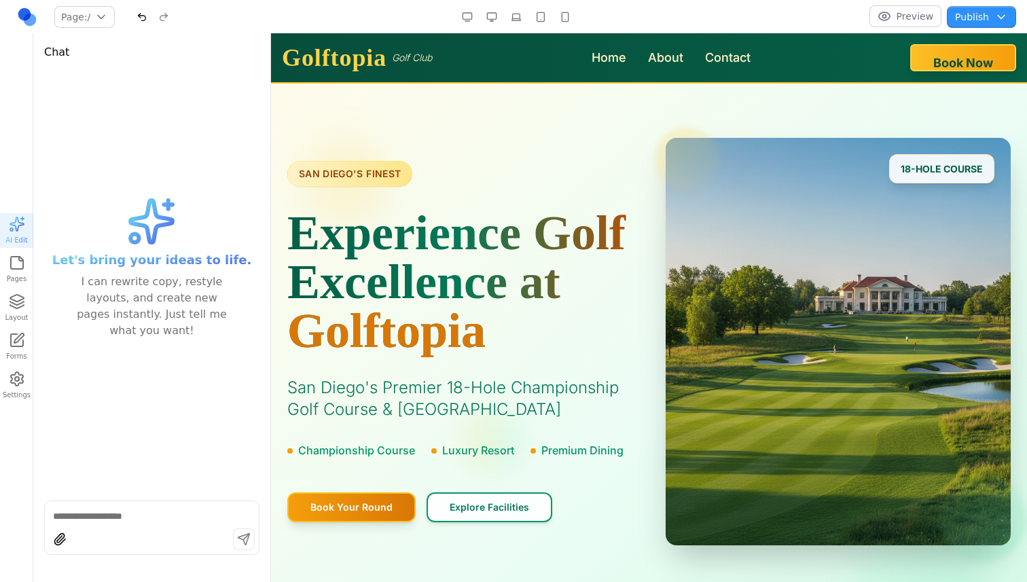
click at [914, 5] on nav "Page: / / /about Manage pages Preview Publish Choose publish destination Stagin…" at bounding box center [513, 17] width 1027 height 34
click at [910, 17] on button "Preview" at bounding box center [906, 16] width 73 height 22
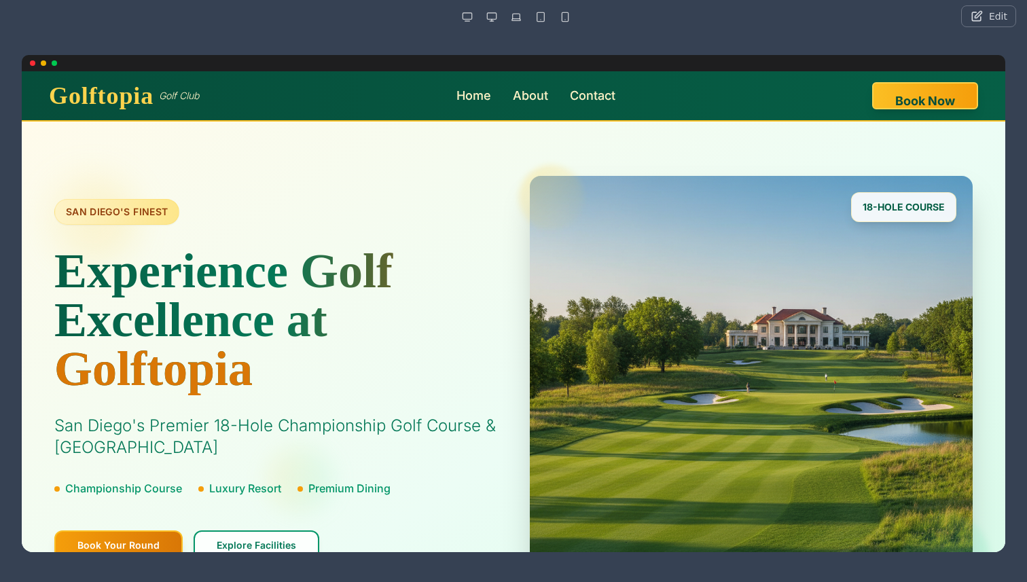
click at [6, 93] on div at bounding box center [513, 272] width 1027 height 478
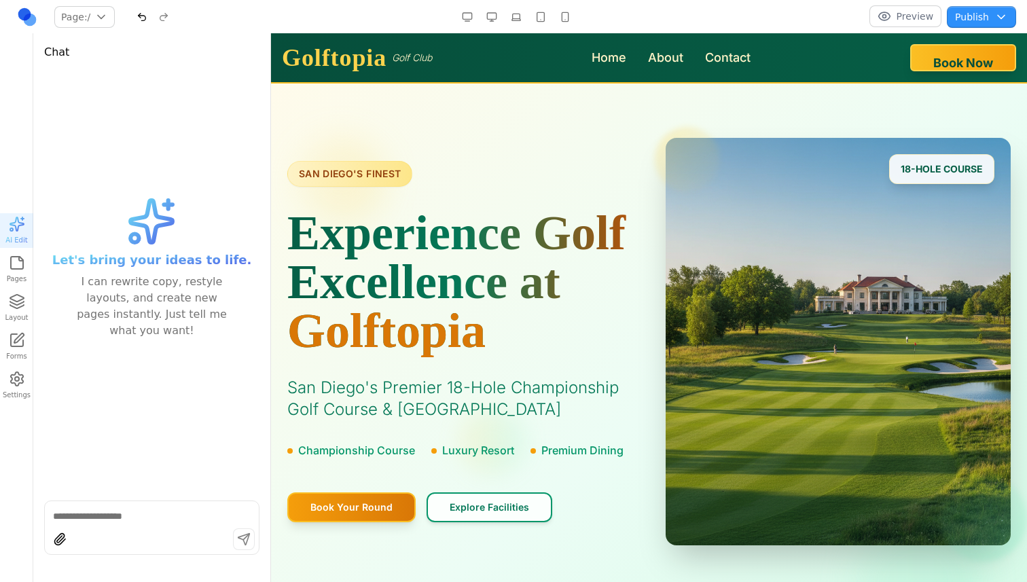
click at [899, 16] on button "Preview" at bounding box center [906, 16] width 73 height 22
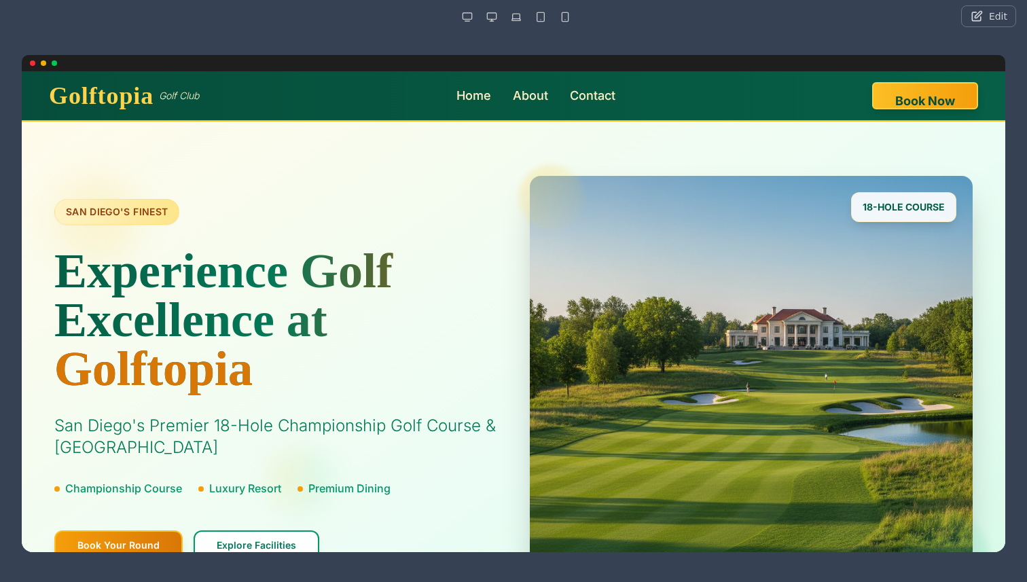
click at [993, 10] on button "Edit" at bounding box center [988, 16] width 55 height 22
